Goal: Task Accomplishment & Management: Manage account settings

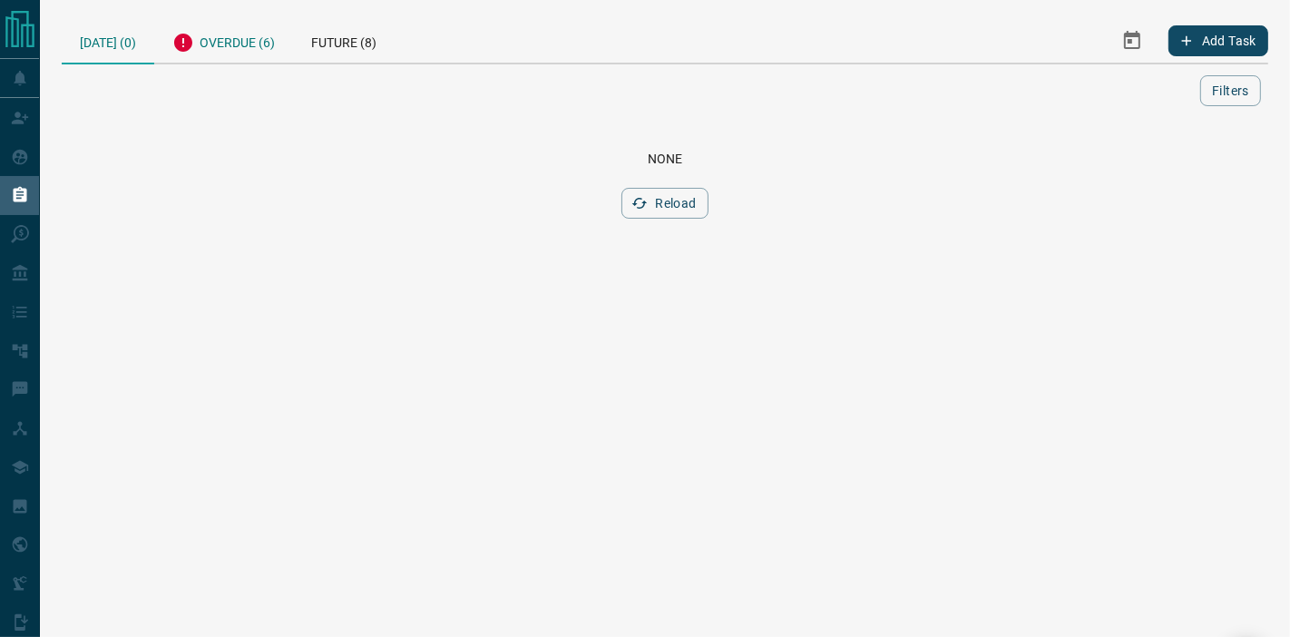
click at [236, 34] on div "Overdue (6)" at bounding box center [223, 40] width 139 height 44
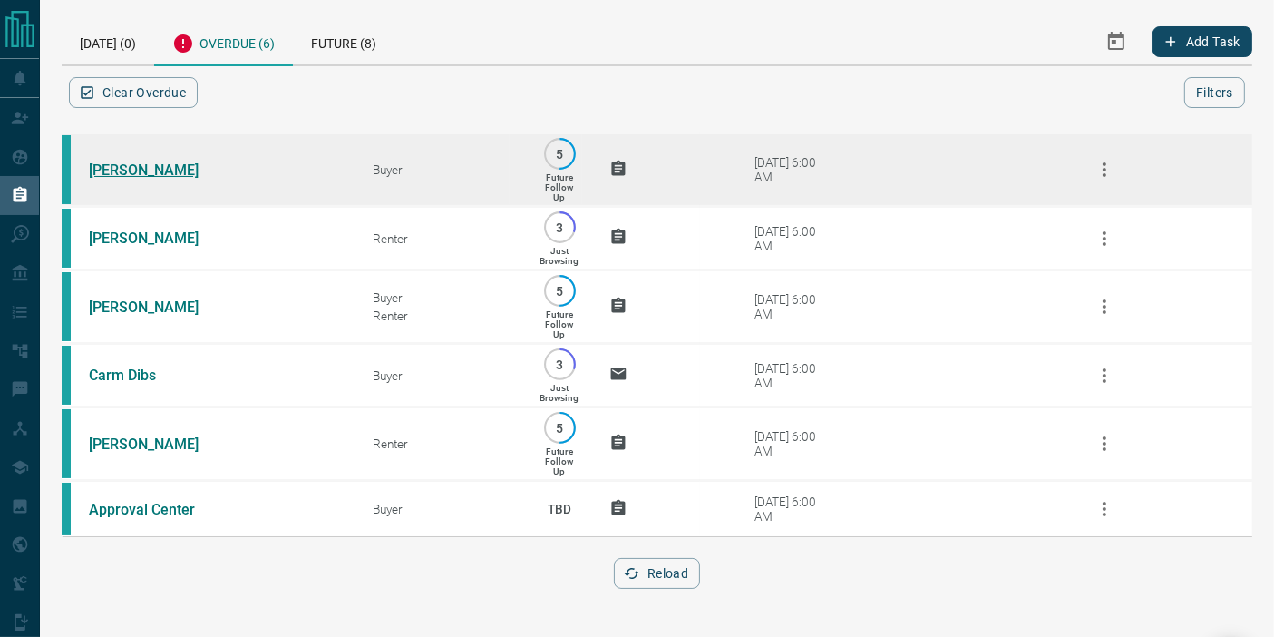
click at [188, 171] on link "[PERSON_NAME]" at bounding box center [157, 169] width 136 height 17
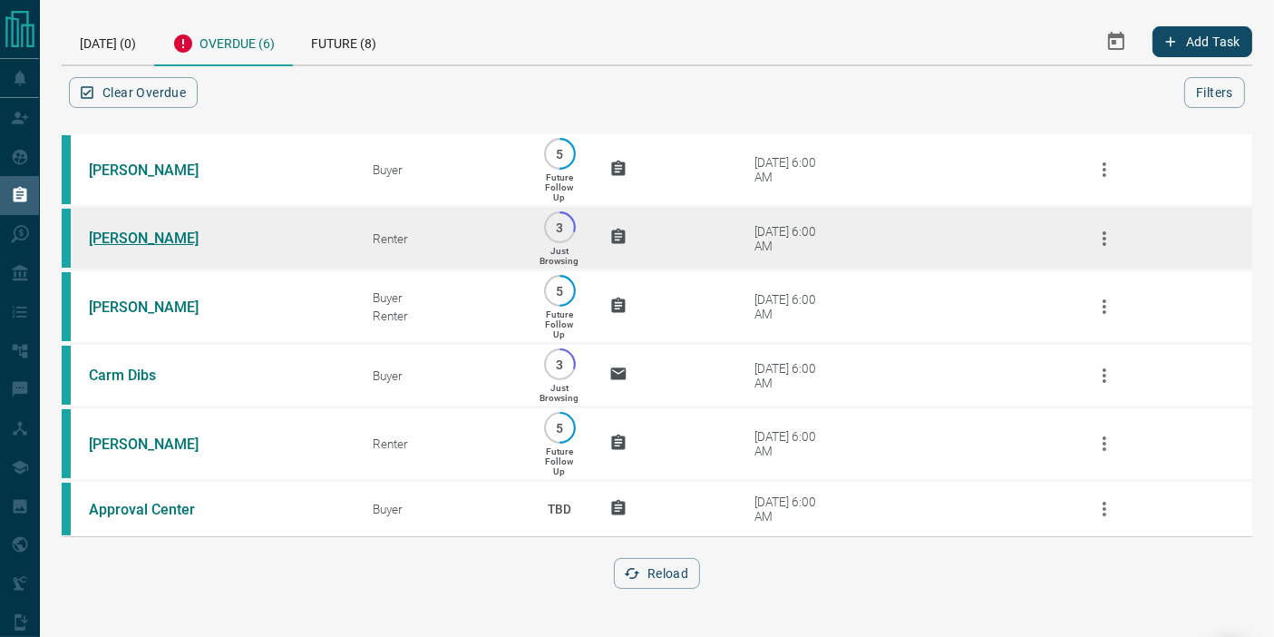
click at [167, 233] on link "[PERSON_NAME]" at bounding box center [157, 237] width 136 height 17
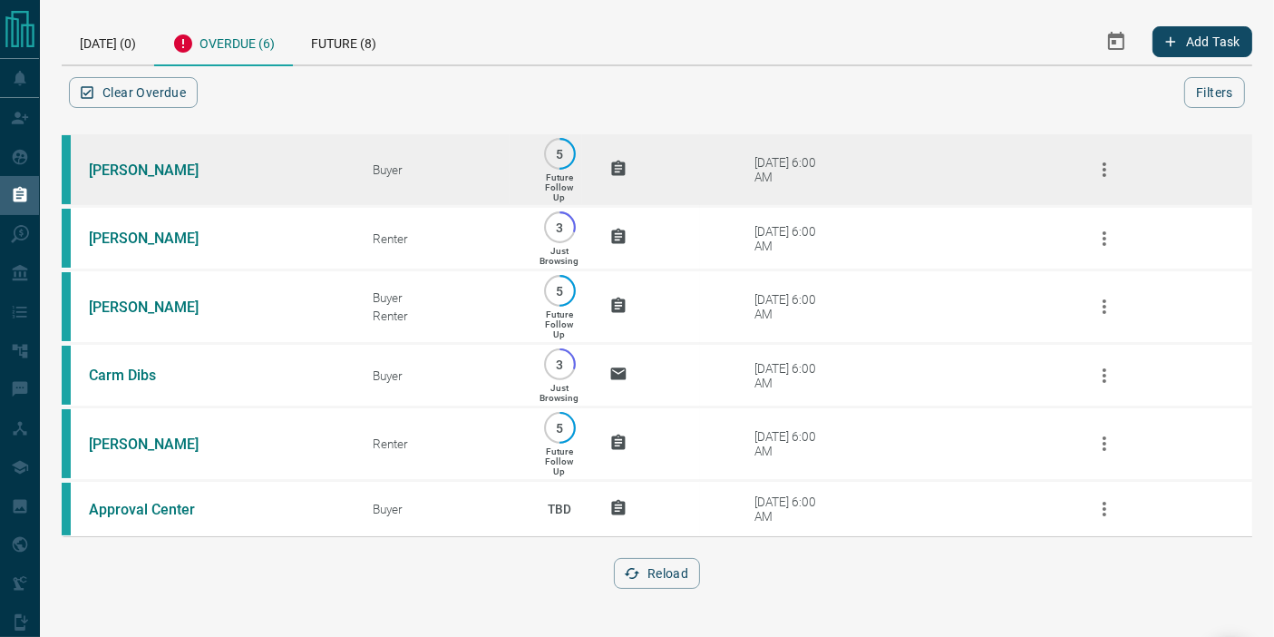
scroll to position [2, 0]
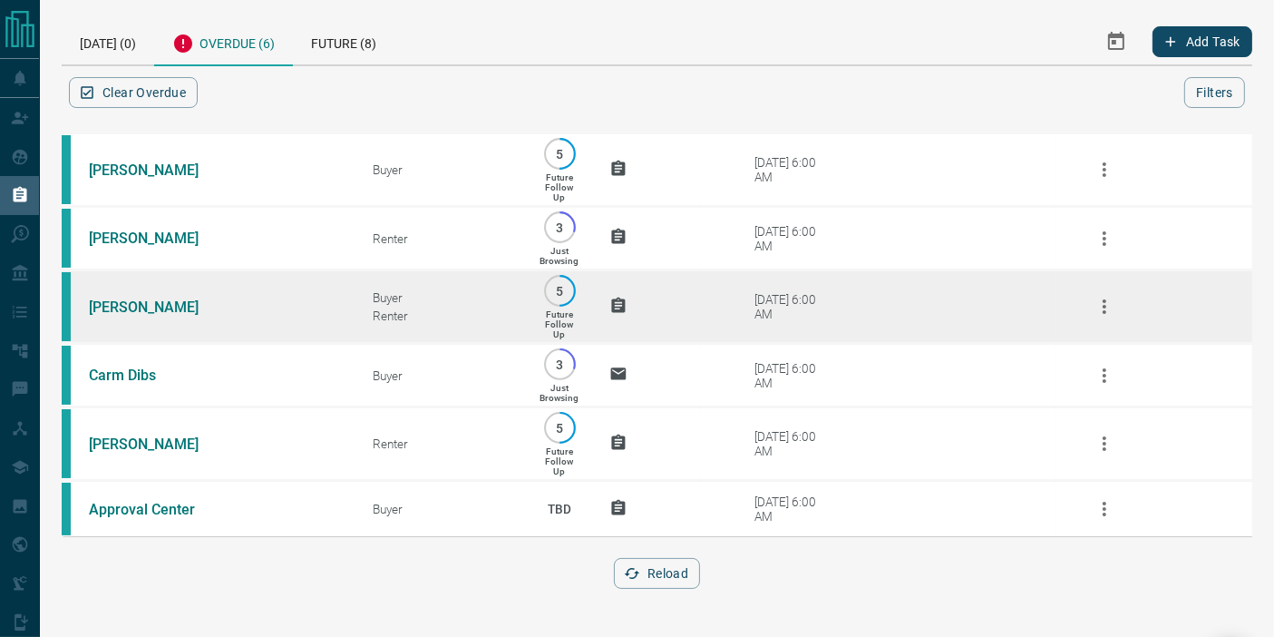
click at [234, 294] on td "[PERSON_NAME]" at bounding box center [204, 306] width 284 height 73
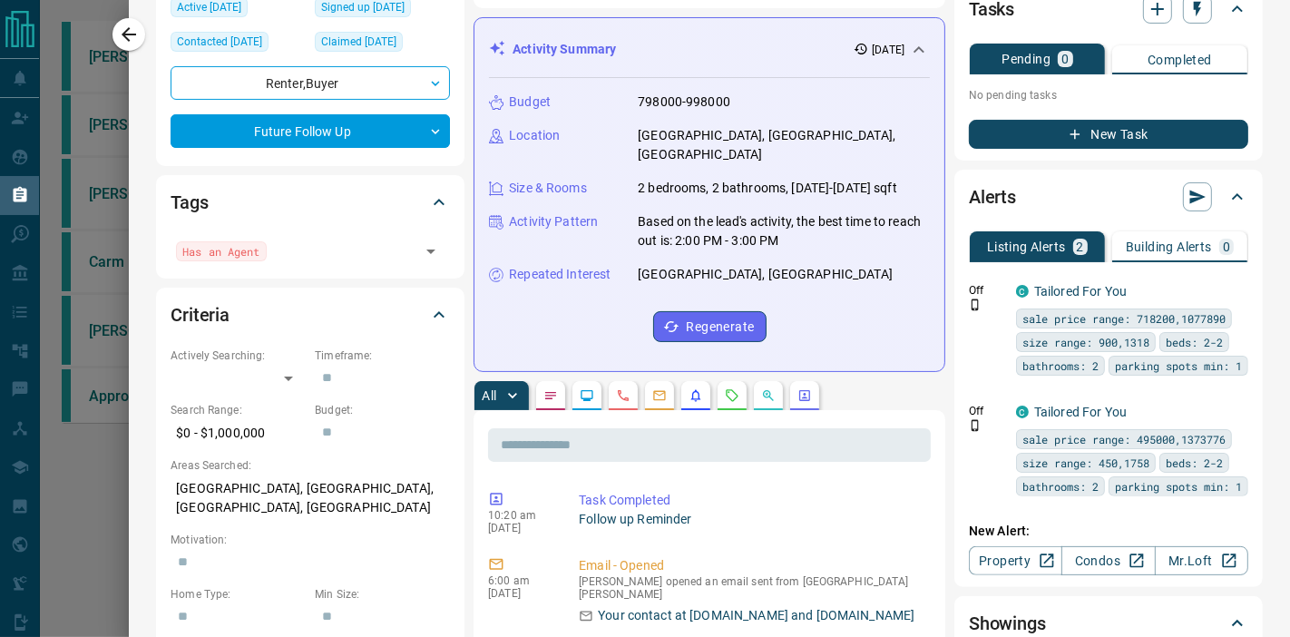
scroll to position [158, 0]
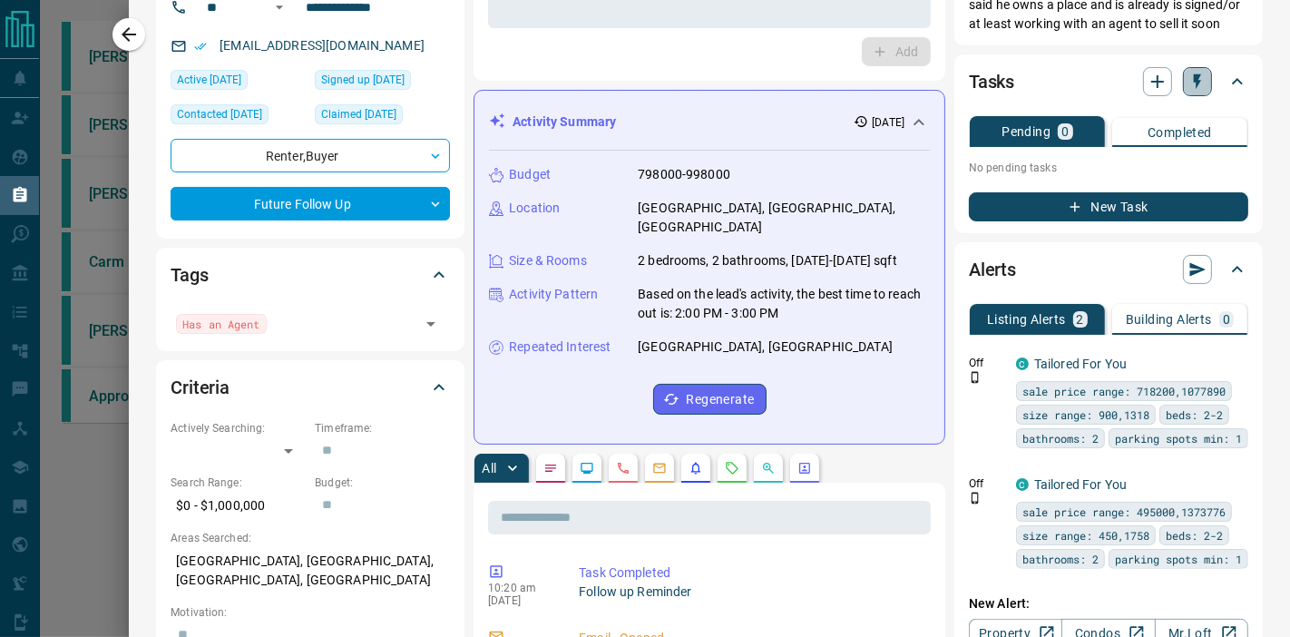
click at [1183, 90] on button "button" at bounding box center [1197, 81] width 29 height 29
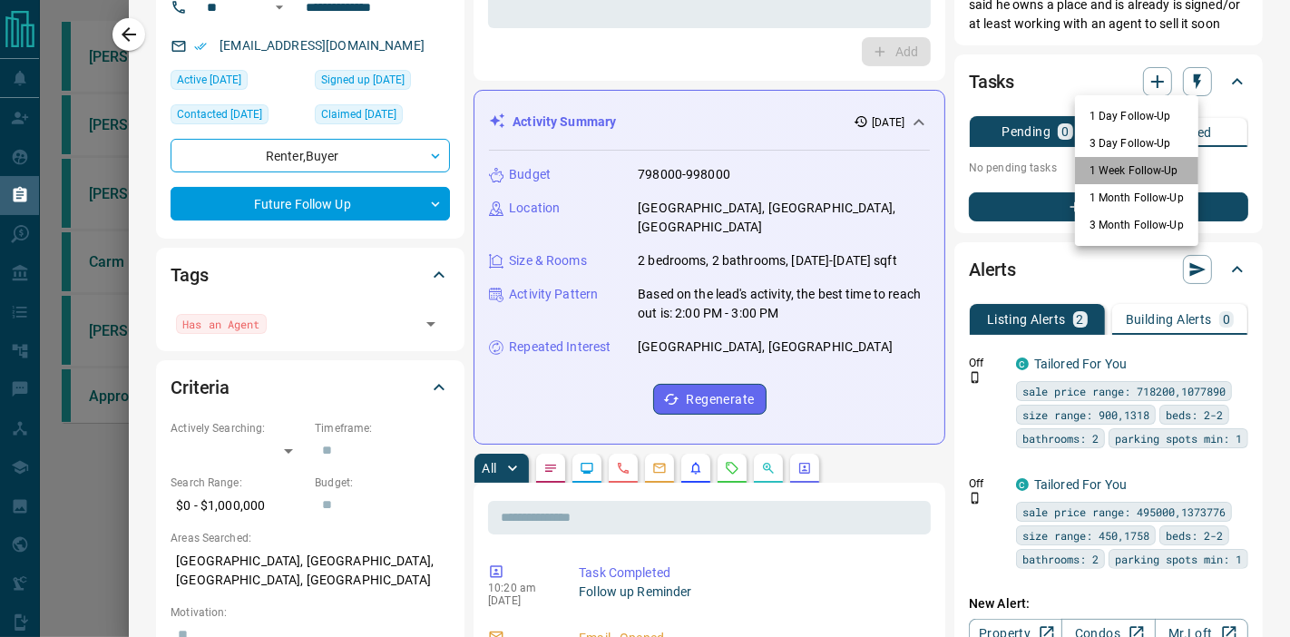
click at [1137, 166] on li "1 Week Follow-Up" at bounding box center [1136, 170] width 123 height 27
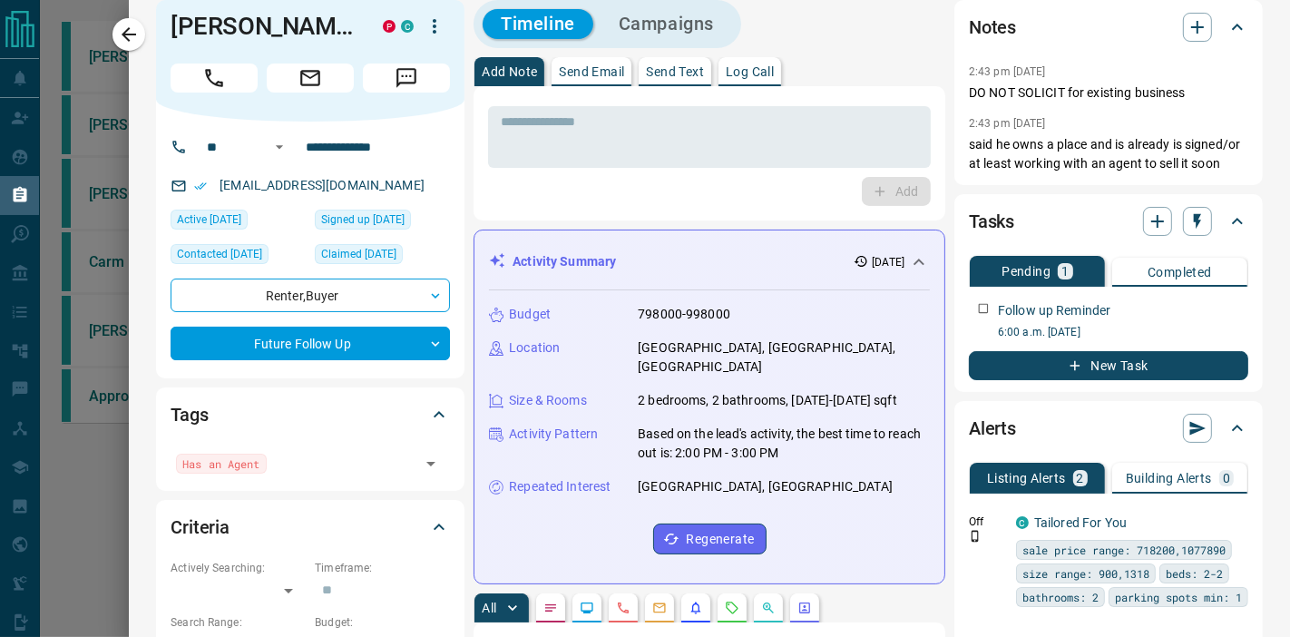
scroll to position [0, 0]
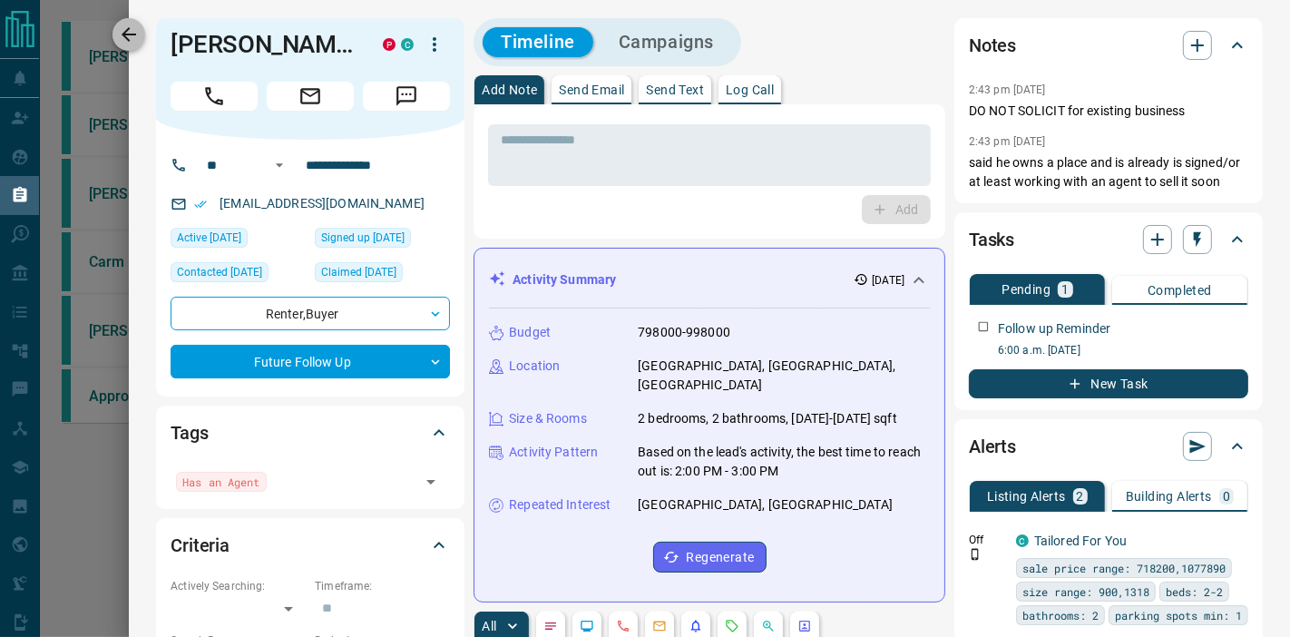
click at [127, 33] on icon "button" at bounding box center [129, 35] width 22 height 22
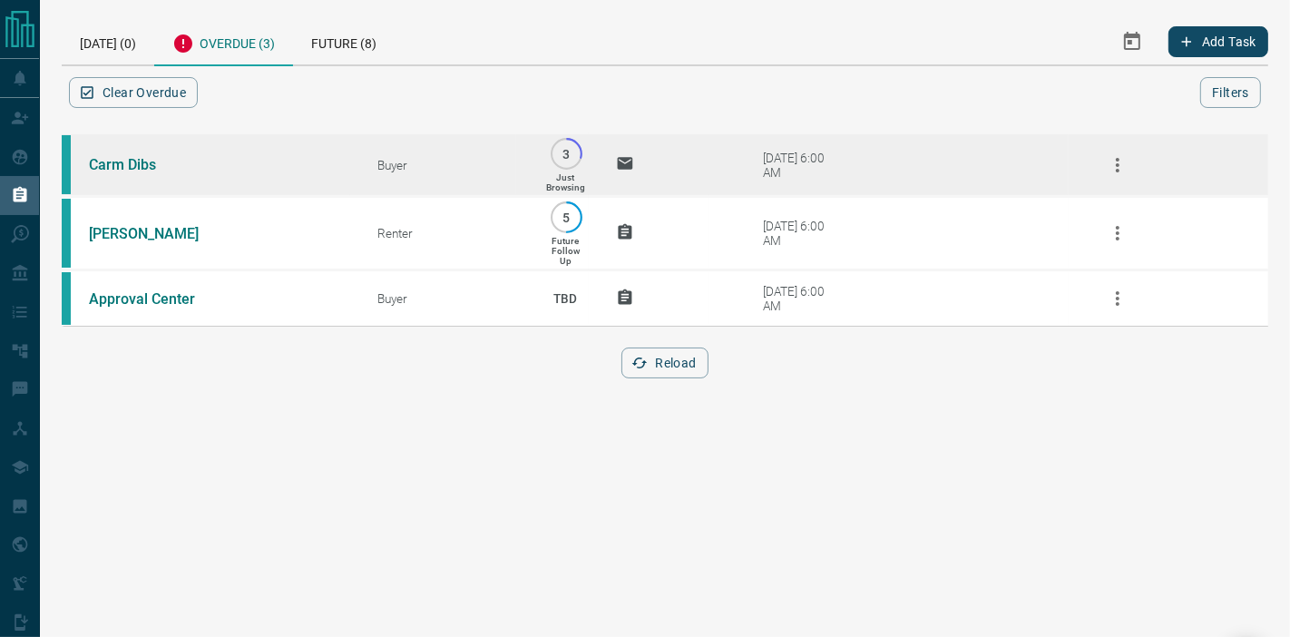
click at [256, 160] on td "Carm Dibs" at bounding box center [206, 164] width 288 height 63
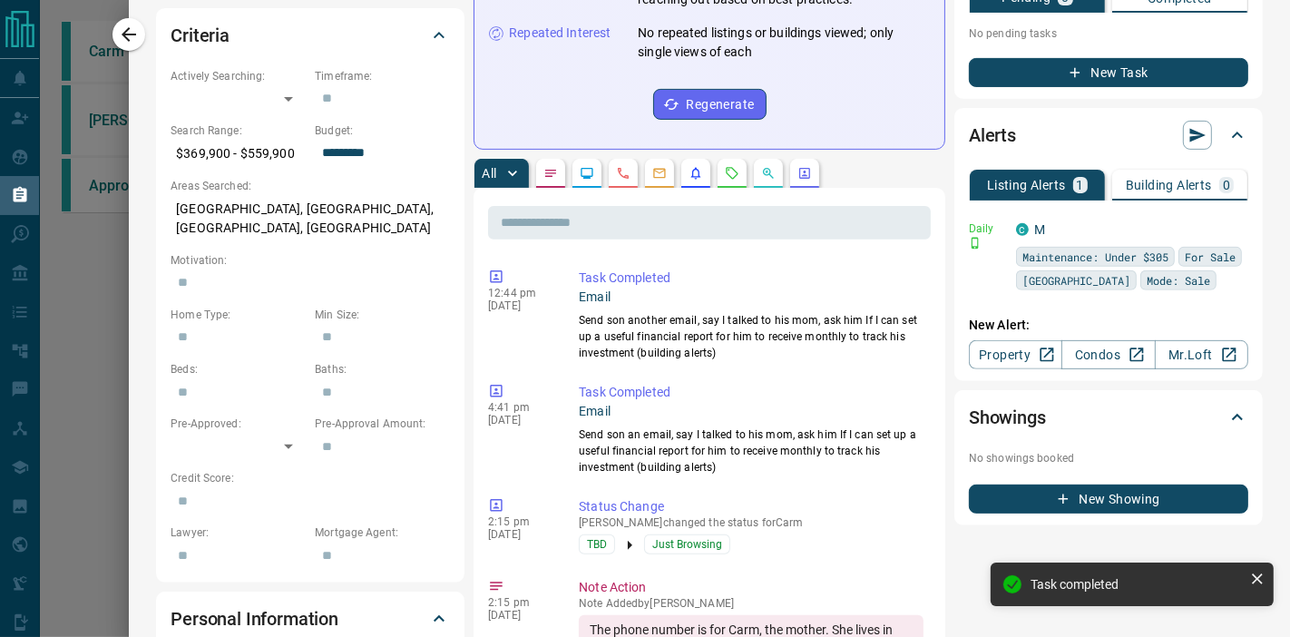
scroll to position [453, 0]
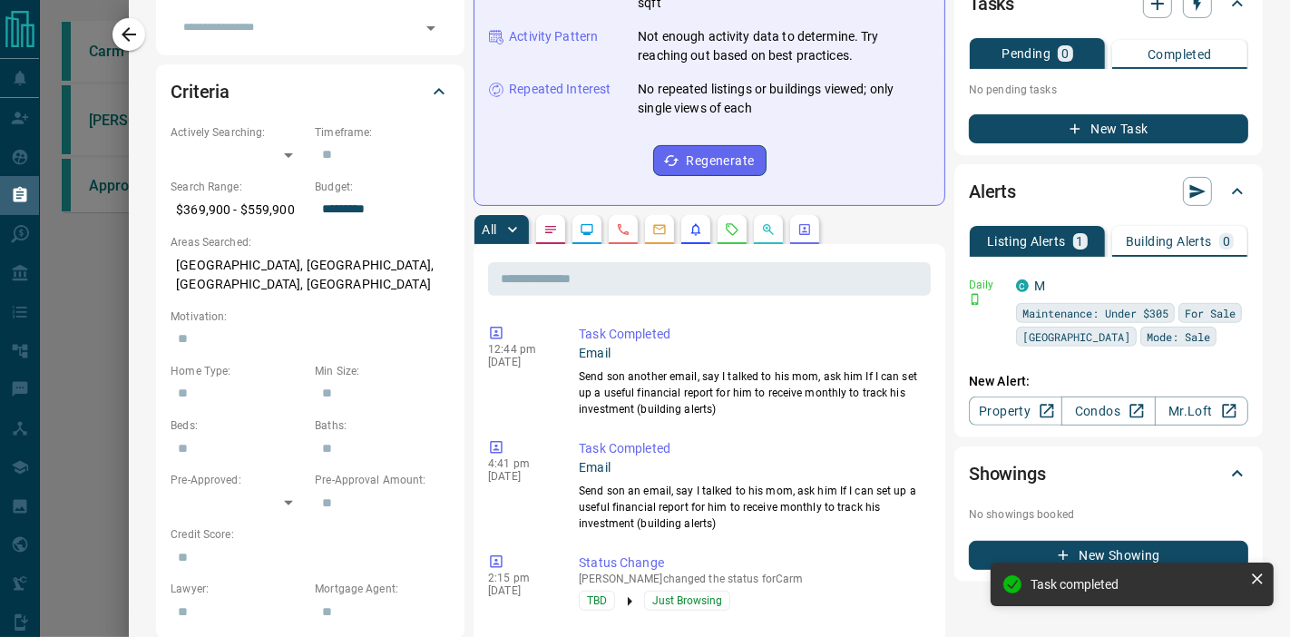
click at [1157, 40] on button "Completed" at bounding box center [1179, 54] width 135 height 29
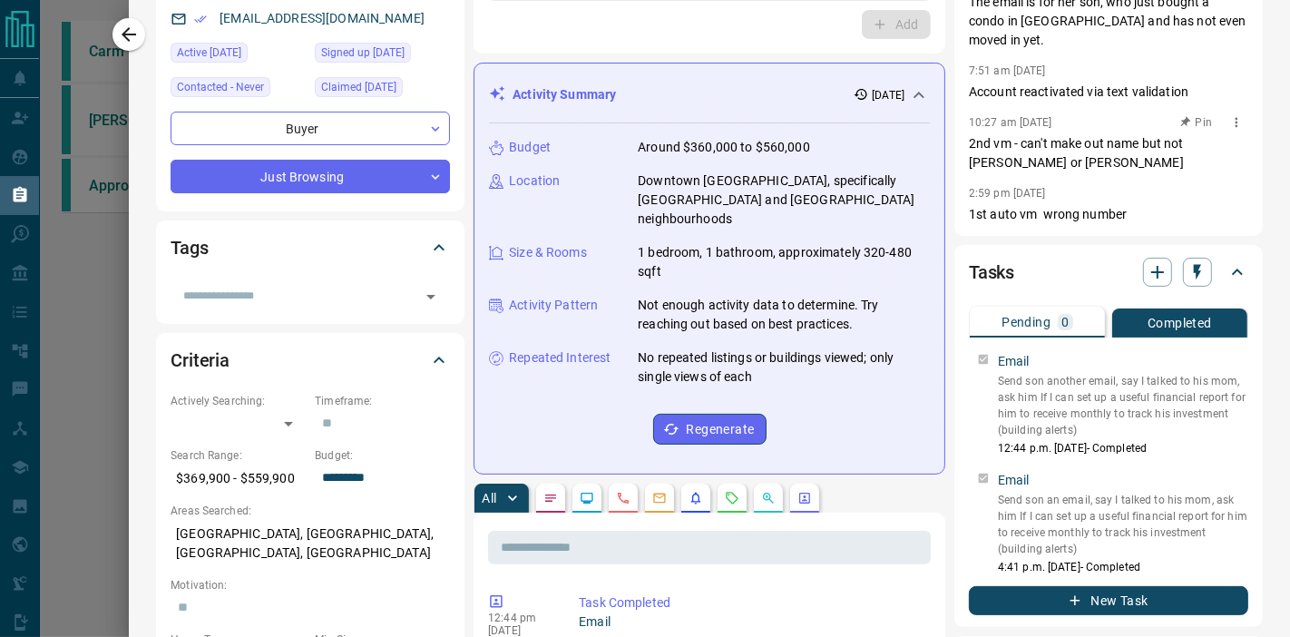
scroll to position [184, 0]
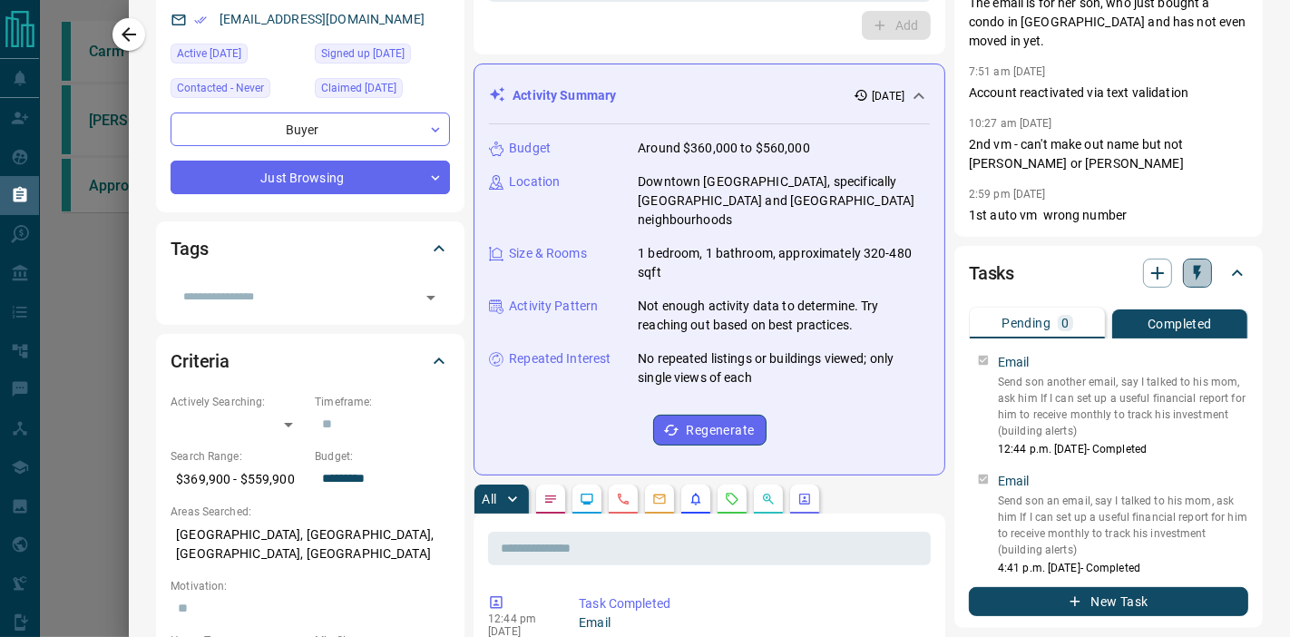
click at [1184, 258] on button "button" at bounding box center [1197, 272] width 29 height 29
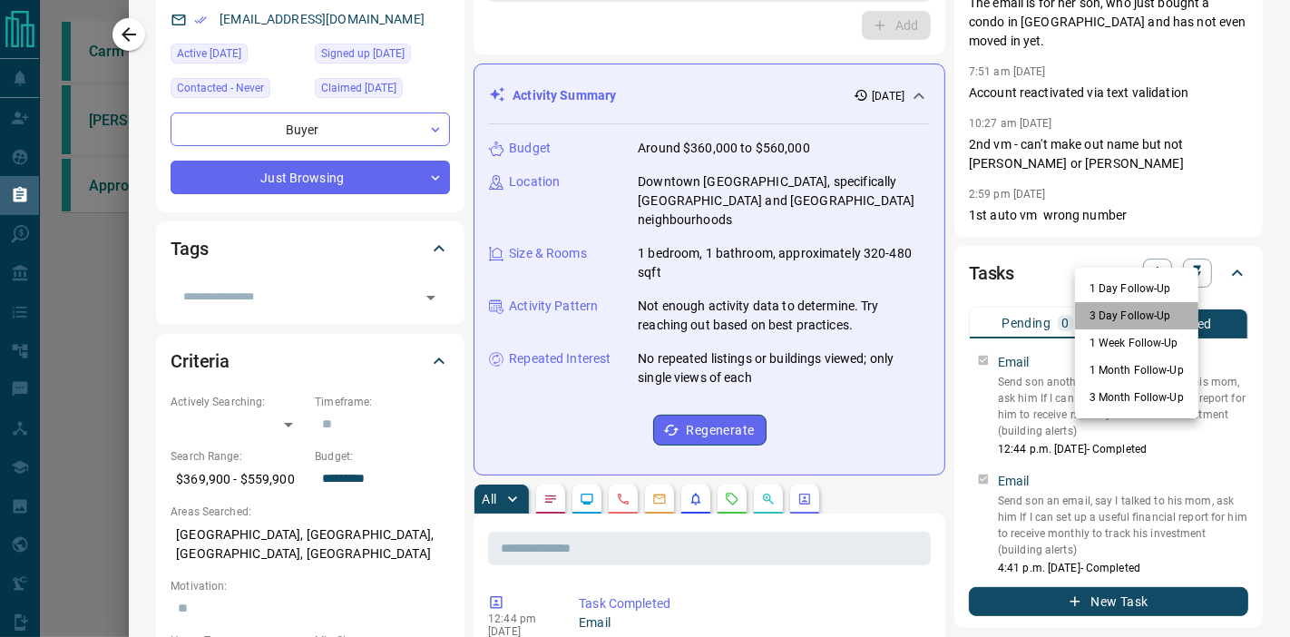
click at [1132, 307] on li "3 Day Follow-Up" at bounding box center [1136, 315] width 123 height 27
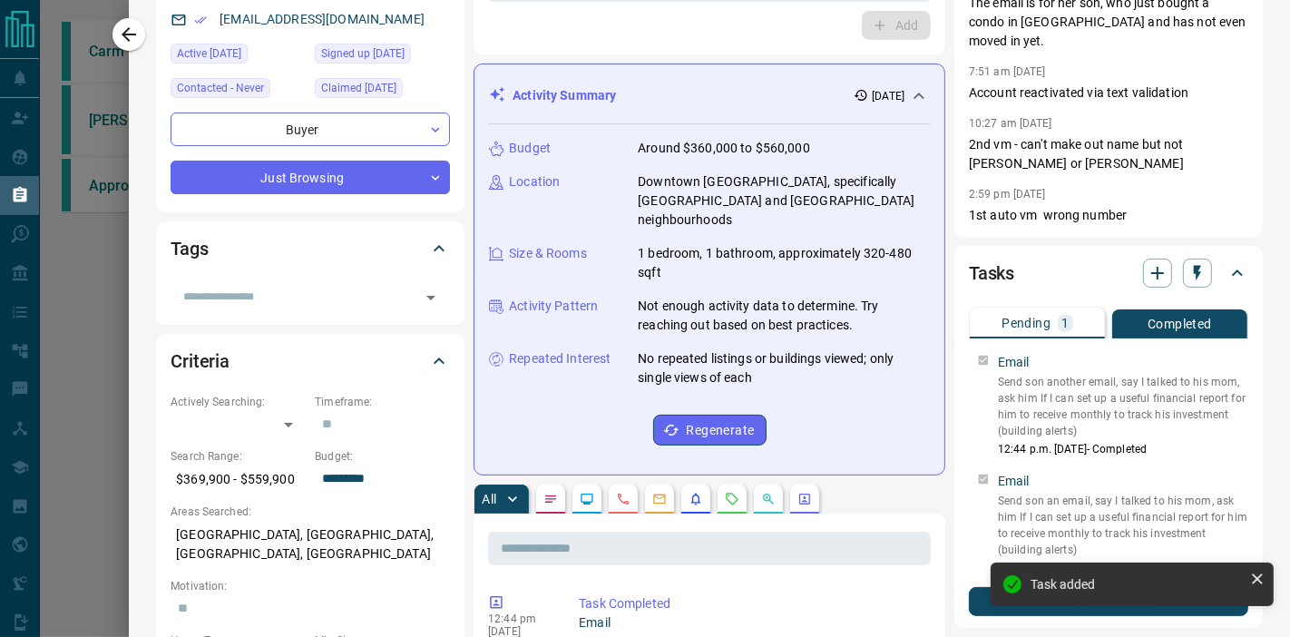
scroll to position [0, 0]
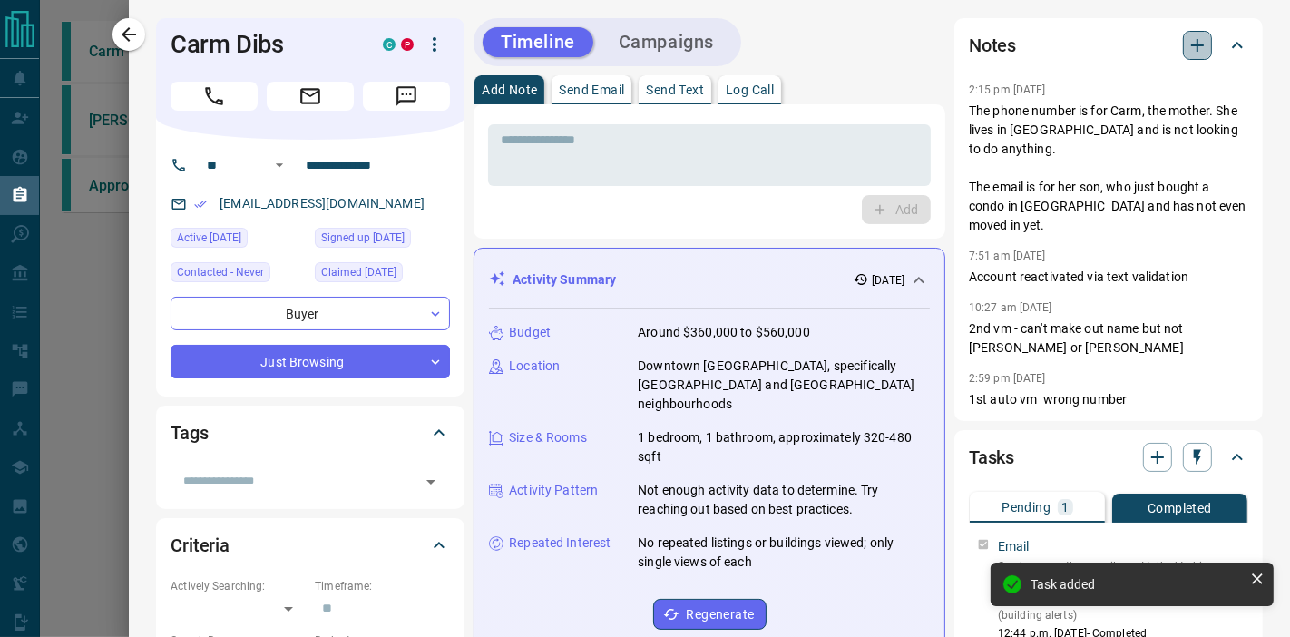
click at [1183, 56] on button "button" at bounding box center [1197, 45] width 29 height 29
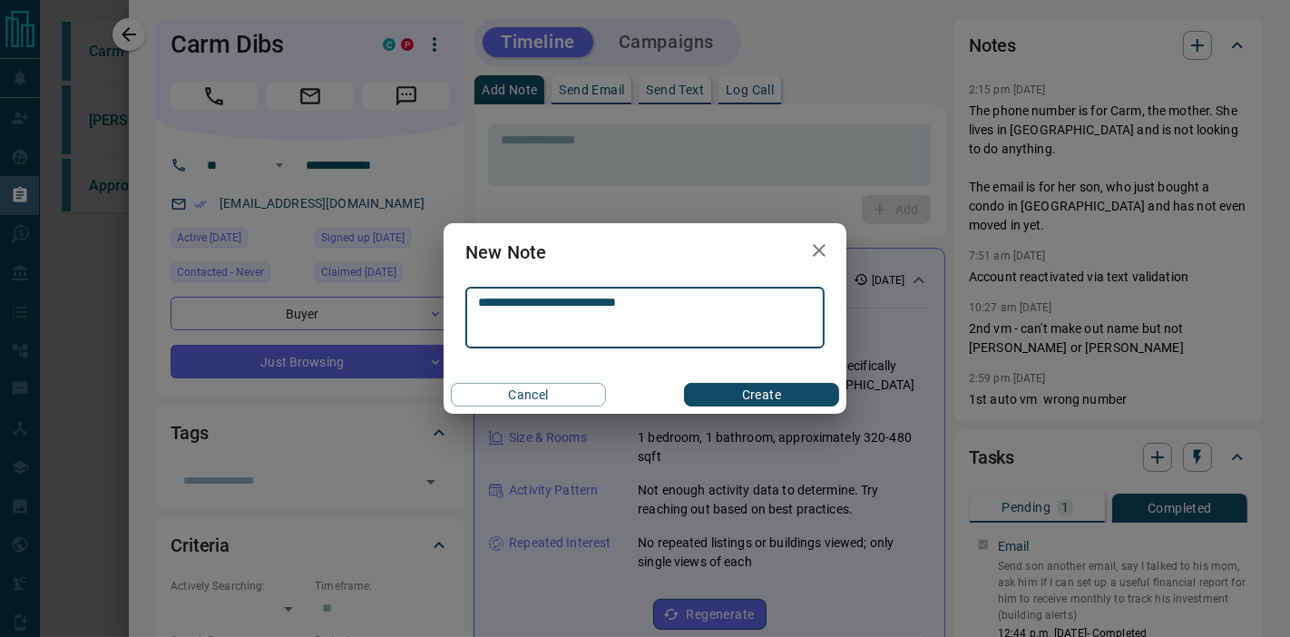
type textarea "**********"
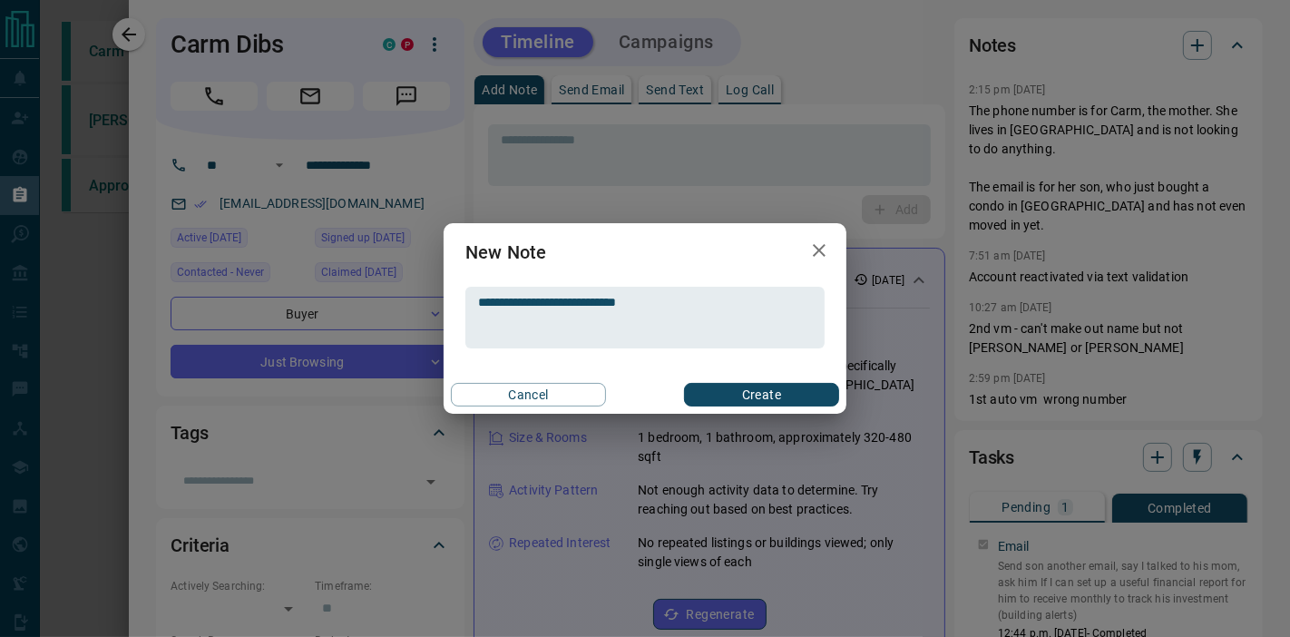
click at [642, 396] on div "Cancel Create" at bounding box center [645, 394] width 403 height 38
click at [717, 385] on button "Create" at bounding box center [761, 395] width 155 height 24
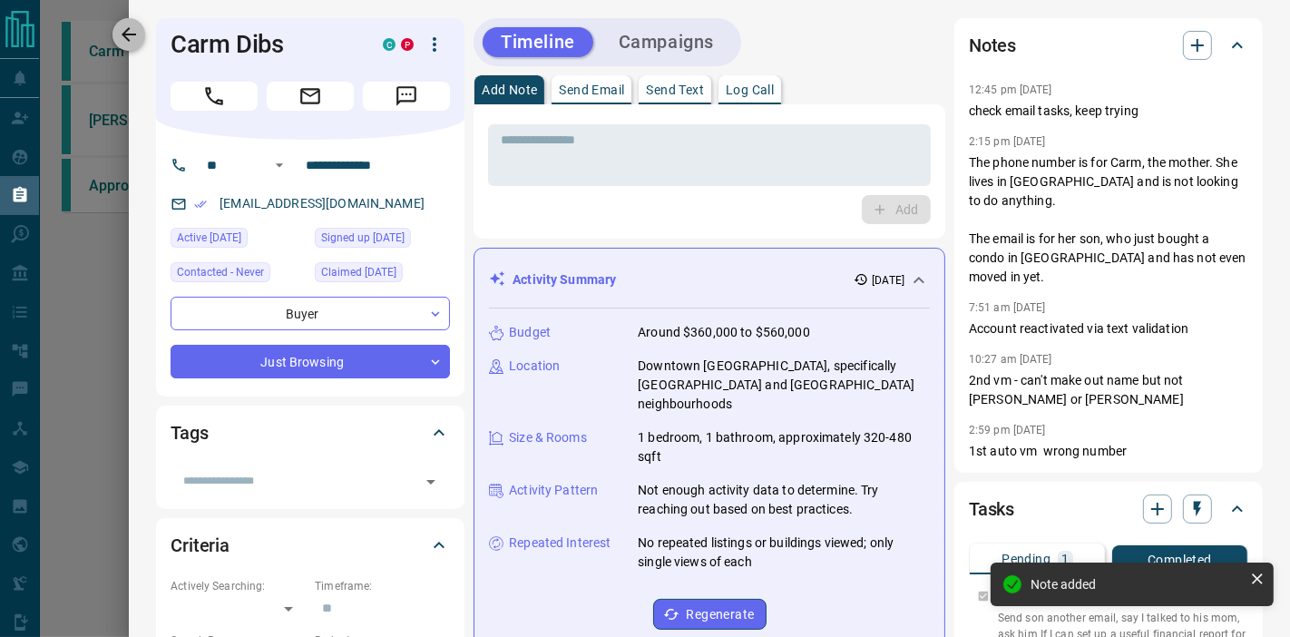
click at [134, 27] on icon "button" at bounding box center [129, 35] width 22 height 22
